Goal: Use online tool/utility: Use online tool/utility

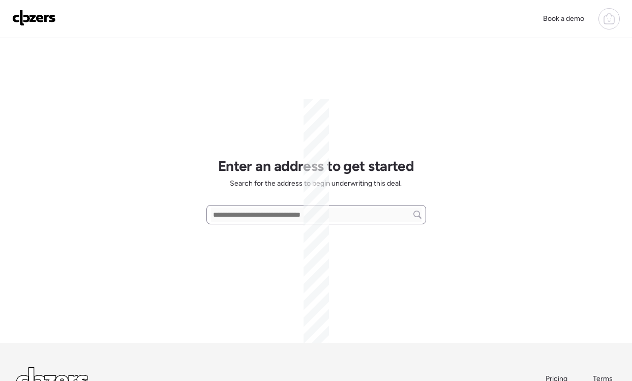
click at [260, 207] on div at bounding box center [316, 214] width 220 height 19
click at [316, 221] on input "text" at bounding box center [316, 215] width 211 height 14
paste input "**********"
drag, startPoint x: 360, startPoint y: 216, endPoint x: 264, endPoint y: 216, distance: 96.1
click at [264, 216] on input "**********" at bounding box center [316, 215] width 211 height 14
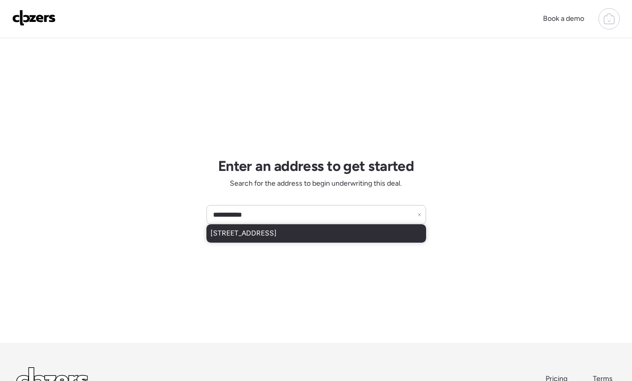
click at [269, 235] on span "[STREET_ADDRESS]" at bounding box center [244, 233] width 66 height 10
type input "**********"
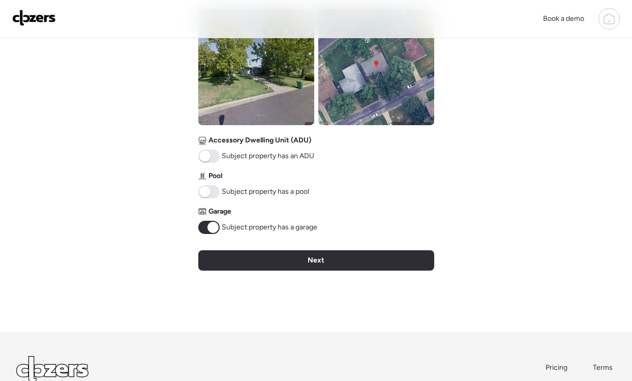
scroll to position [410, 0]
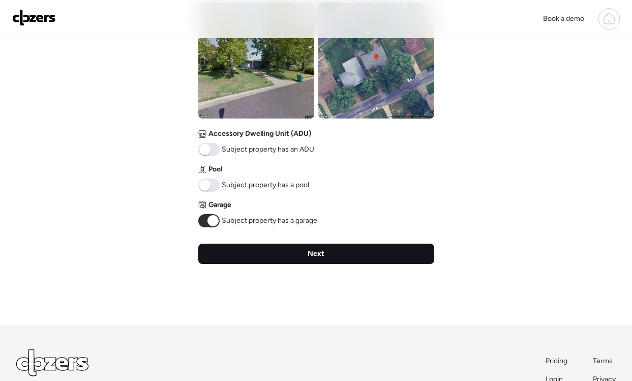
click at [249, 247] on div "Next" at bounding box center [316, 254] width 236 height 20
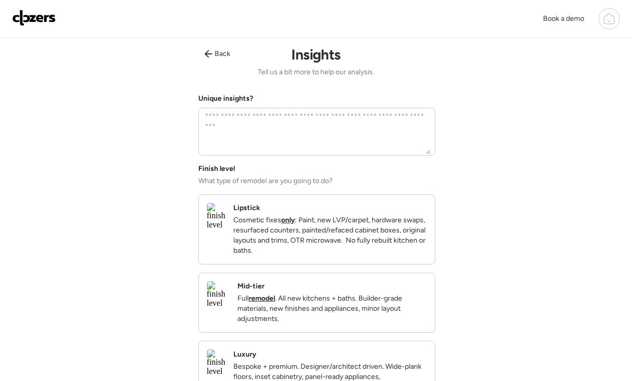
scroll to position [0, 0]
click at [405, 250] on p "Cosmetic fixes only : Paint, new LVP/carpet, hardware swaps, resurfaced counter…" at bounding box center [329, 236] width 193 height 41
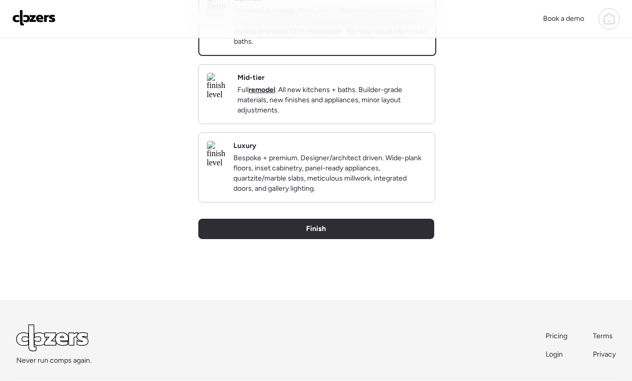
scroll to position [225, 0]
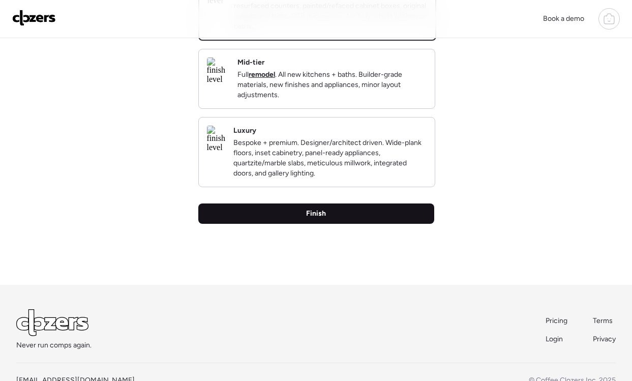
click at [367, 224] on div "Finish" at bounding box center [316, 213] width 236 height 20
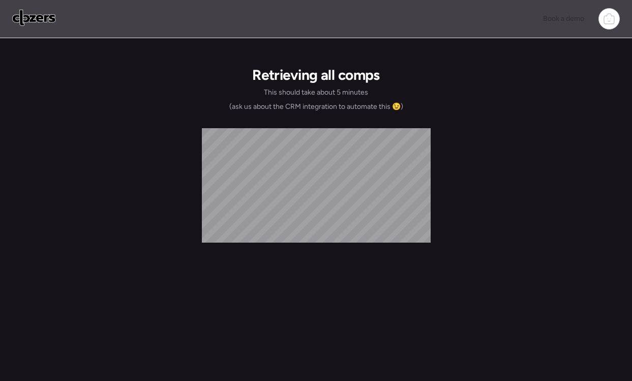
scroll to position [0, 0]
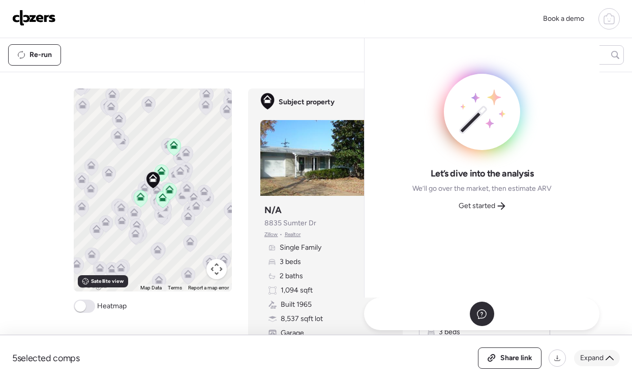
click at [595, 359] on span "Expand" at bounding box center [591, 358] width 23 height 10
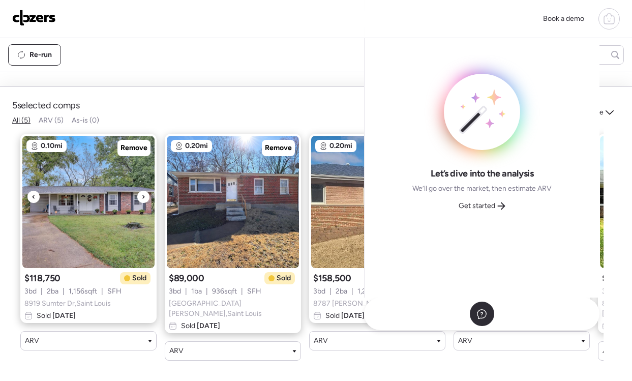
click at [146, 203] on div at bounding box center [143, 197] width 12 height 12
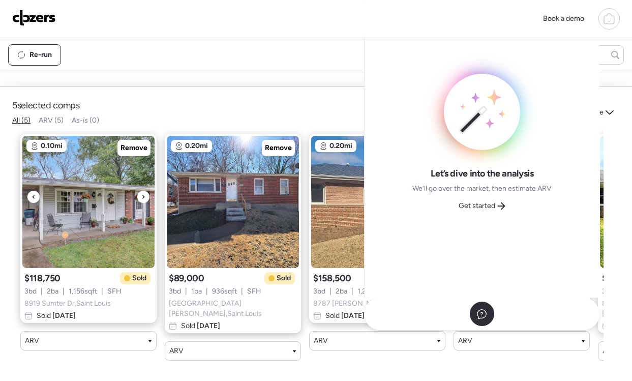
click at [146, 203] on div at bounding box center [143, 197] width 12 height 12
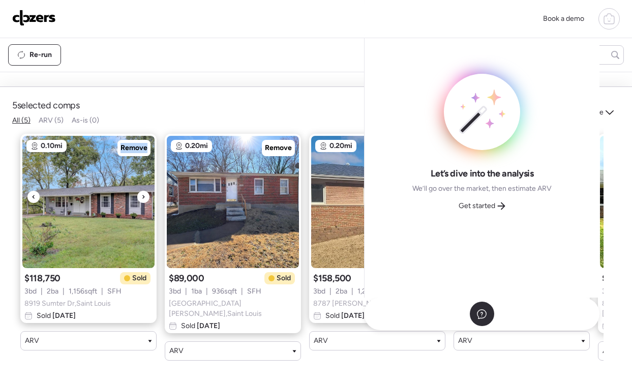
click at [146, 203] on div at bounding box center [143, 197] width 12 height 12
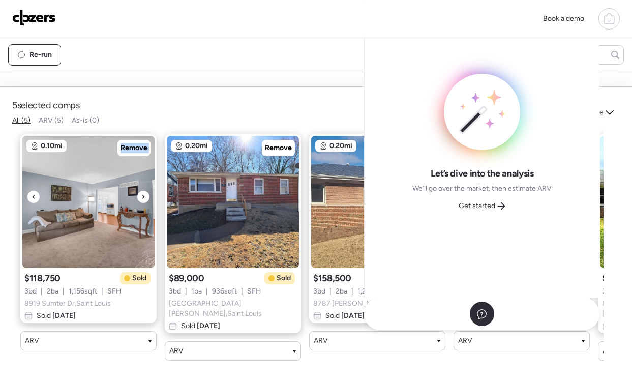
click at [146, 203] on div at bounding box center [143, 197] width 12 height 12
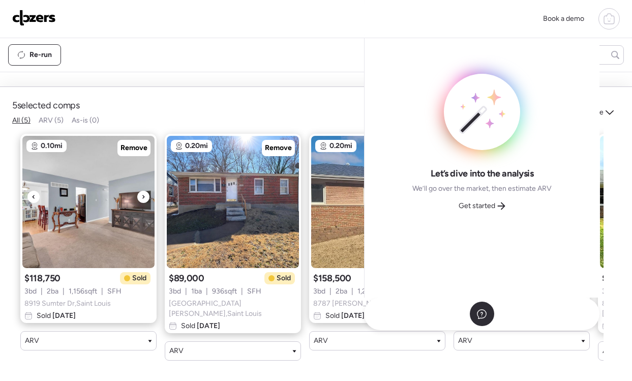
click at [146, 203] on div at bounding box center [143, 197] width 12 height 12
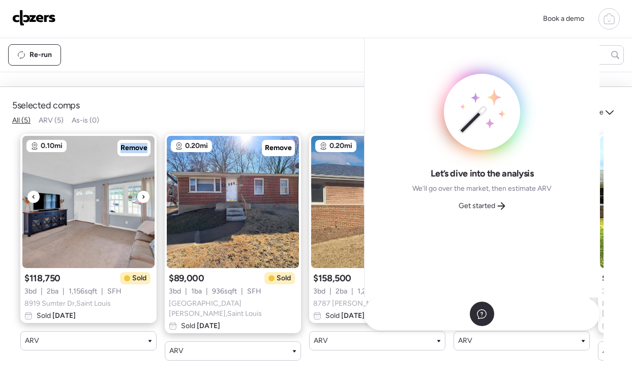
click at [146, 203] on div at bounding box center [143, 197] width 12 height 12
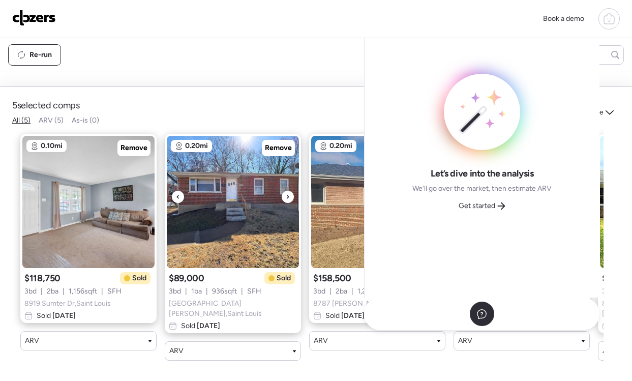
click at [290, 203] on div at bounding box center [288, 197] width 12 height 12
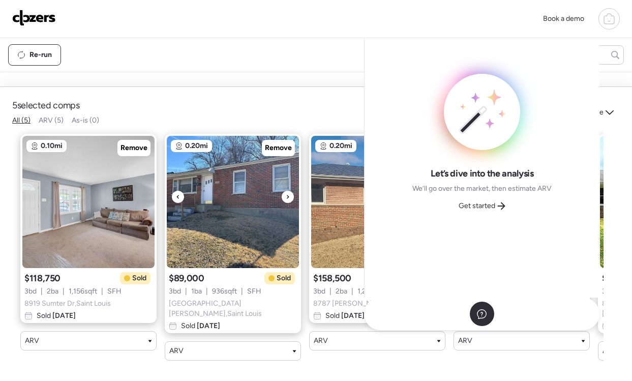
click at [290, 203] on div at bounding box center [288, 197] width 12 height 12
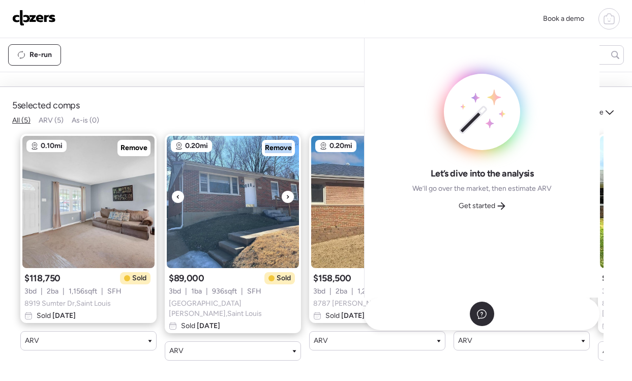
click at [290, 203] on div at bounding box center [288, 197] width 12 height 12
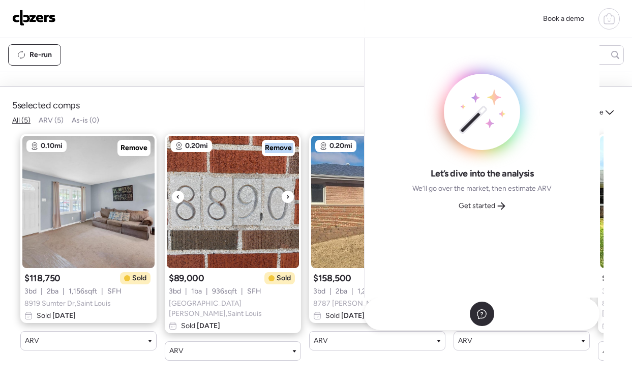
click at [290, 203] on div at bounding box center [288, 197] width 12 height 12
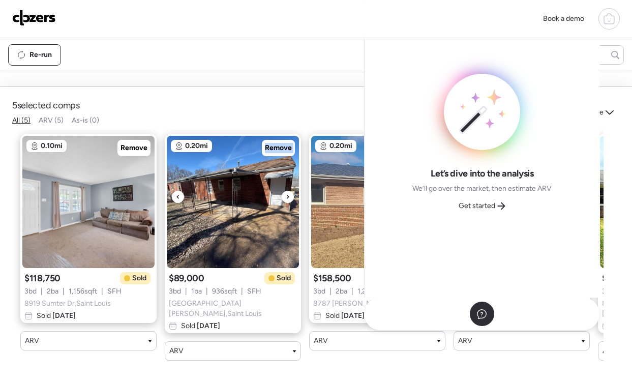
click at [290, 203] on div at bounding box center [288, 197] width 12 height 12
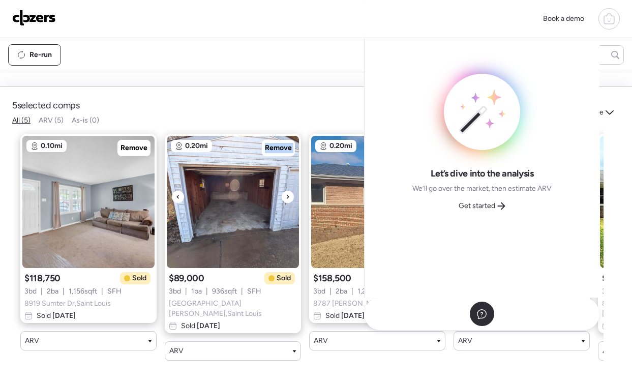
click at [290, 203] on div at bounding box center [288, 197] width 12 height 12
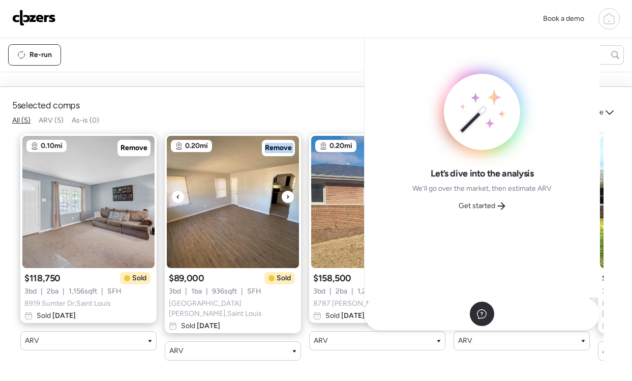
click at [290, 203] on div at bounding box center [288, 197] width 12 height 12
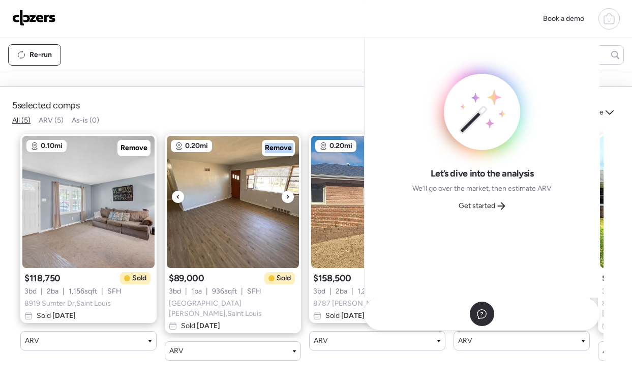
click at [290, 203] on div at bounding box center [288, 197] width 12 height 12
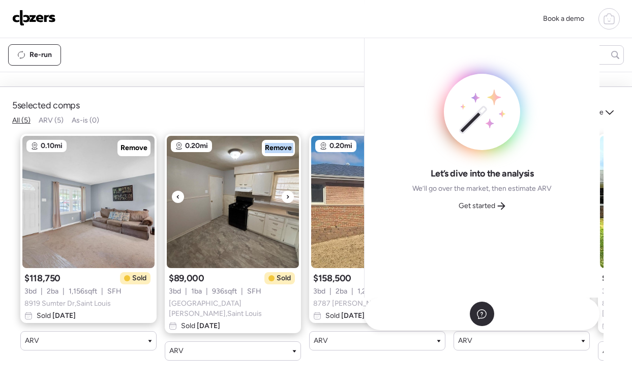
click at [290, 203] on div at bounding box center [288, 197] width 12 height 12
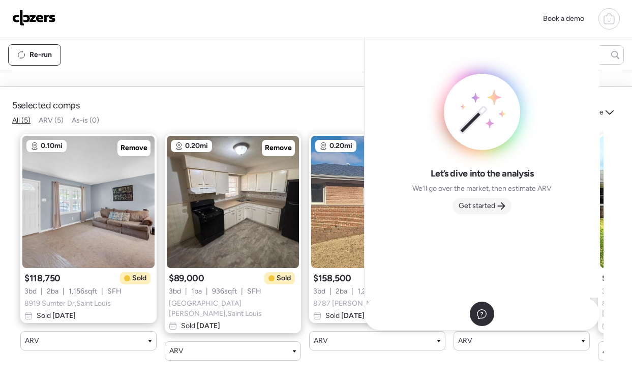
click at [492, 209] on span "Get started" at bounding box center [477, 206] width 37 height 10
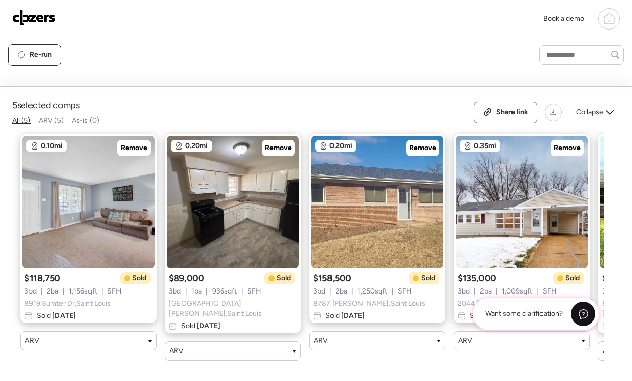
click at [585, 316] on icon at bounding box center [583, 314] width 11 height 11
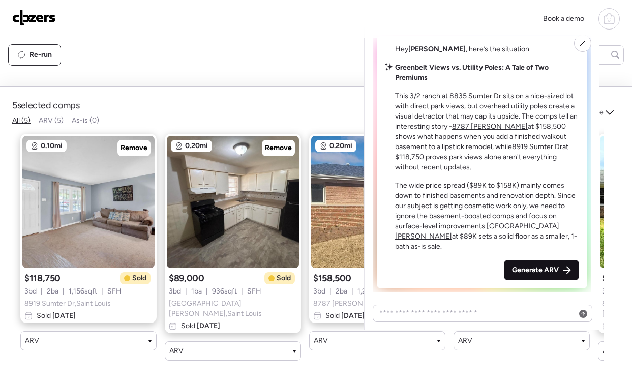
click at [534, 262] on div "Generate ARV" at bounding box center [541, 270] width 75 height 20
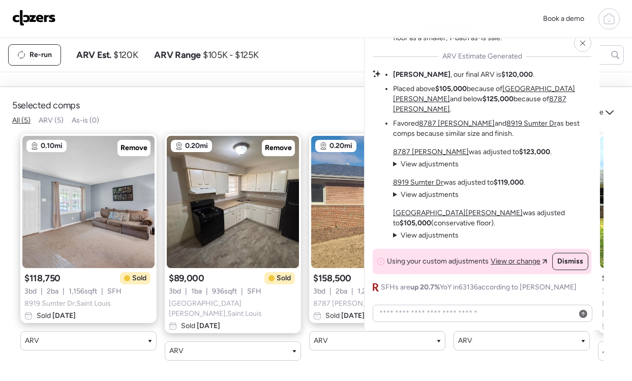
click at [394, 166] on summary "View adjustments Hide adjustments" at bounding box center [426, 164] width 66 height 10
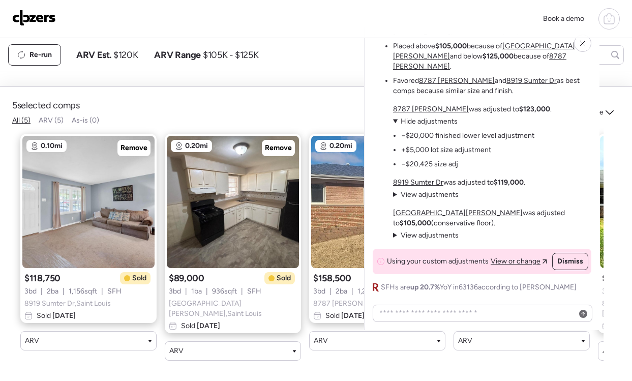
click at [394, 195] on summary "View adjustments Hide adjustments" at bounding box center [426, 195] width 66 height 10
